Goal: Obtain resource: Download file/media

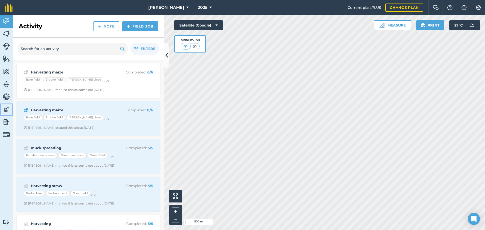
click at [7, 113] on link "Data" at bounding box center [6, 110] width 13 height 13
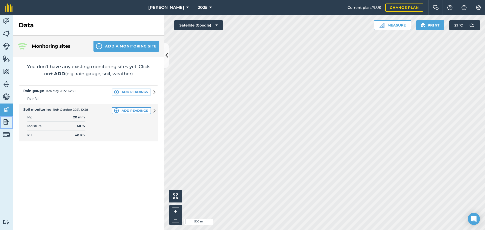
click at [6, 120] on img at bounding box center [6, 122] width 7 height 8
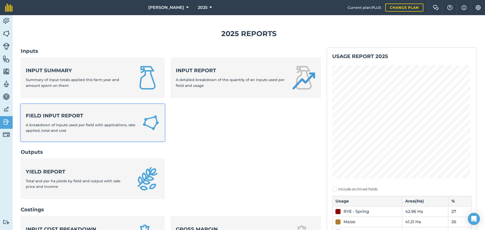
click at [55, 118] on strong "Field Input Report" at bounding box center [81, 115] width 110 height 7
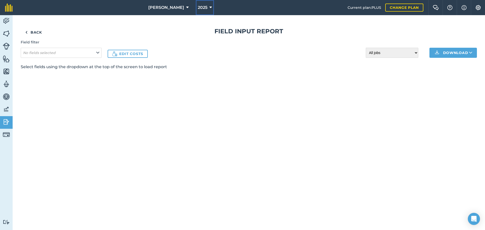
click at [198, 7] on span "2025" at bounding box center [203, 8] width 10 height 6
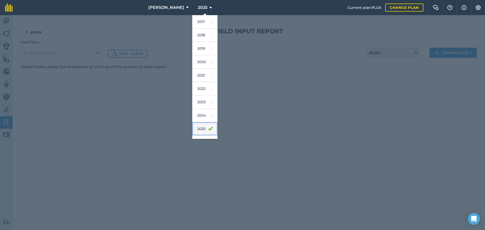
click at [197, 129] on link "2025" at bounding box center [204, 128] width 25 height 13
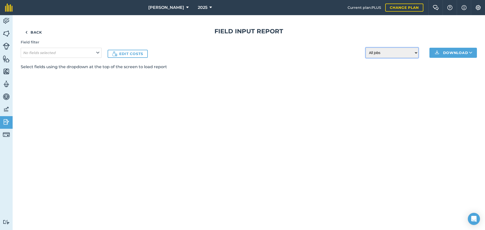
click at [391, 55] on select "All jobs Incomplete jobs Complete jobs" at bounding box center [392, 53] width 53 height 10
click at [4, 109] on img at bounding box center [6, 110] width 7 height 8
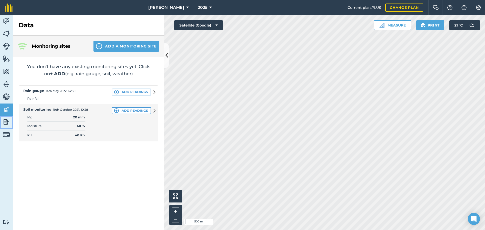
click at [4, 118] on img at bounding box center [6, 122] width 7 height 8
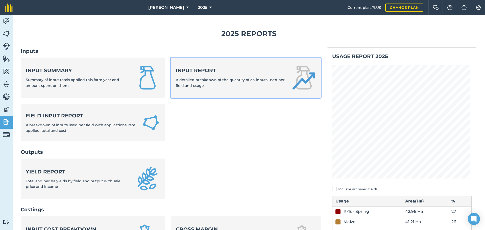
click at [251, 74] on strong "Input report" at bounding box center [231, 70] width 110 height 7
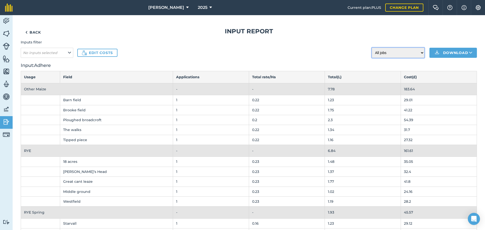
click at [377, 54] on select "All jobs Incomplete jobs Complete jobs" at bounding box center [398, 53] width 53 height 10
click at [71, 53] on button "No inputs selected" at bounding box center [47, 53] width 53 height 10
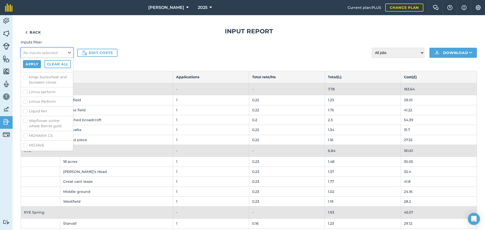
scroll to position [606, 0]
click at [28, 89] on label "Liquid fert" at bounding box center [47, 85] width 48 height 5
click at [26, 87] on input "Liquid fert" at bounding box center [24, 84] width 3 height 3
checkbox input "true"
click at [29, 65] on button "Apply" at bounding box center [32, 64] width 18 height 8
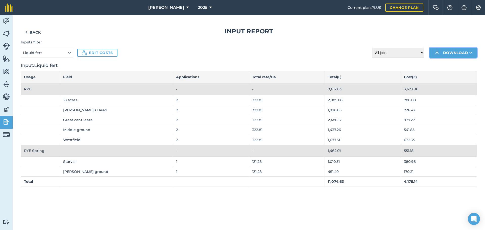
click at [451, 53] on button "Download" at bounding box center [452, 53] width 47 height 10
click at [450, 77] on link "XLS" at bounding box center [453, 75] width 46 height 11
click at [198, 7] on span "2025" at bounding box center [203, 8] width 10 height 6
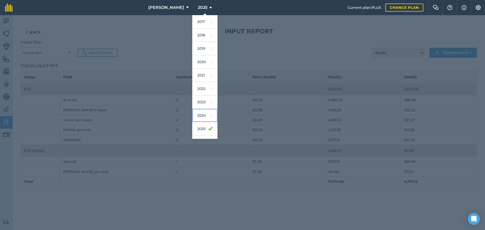
click at [198, 116] on link "2024" at bounding box center [204, 115] width 25 height 13
